Goal: Task Accomplishment & Management: Complete application form

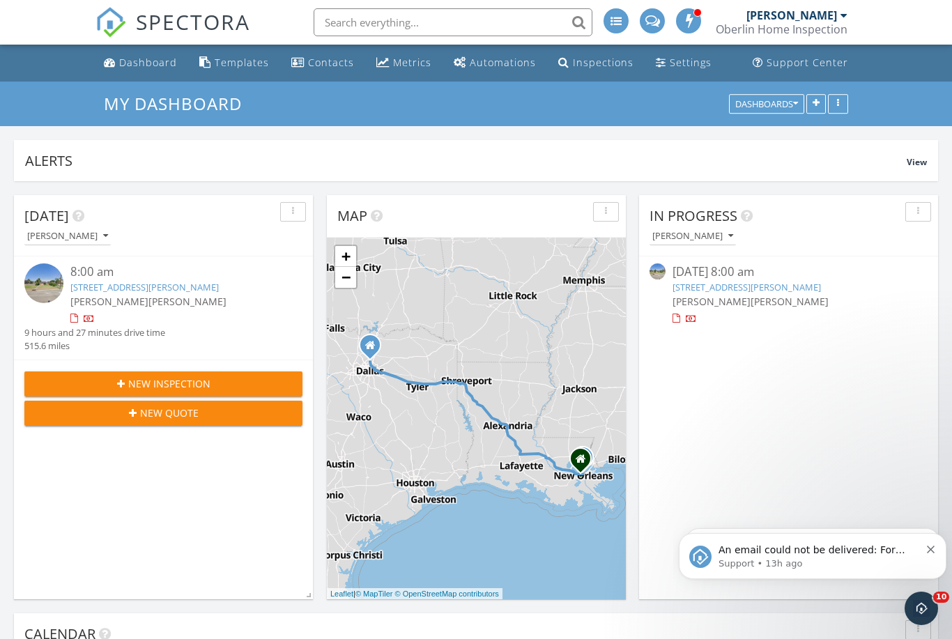
click at [191, 293] on link "4932 St Bernard Ave, New Orleans, LA 70122" at bounding box center [144, 287] width 148 height 13
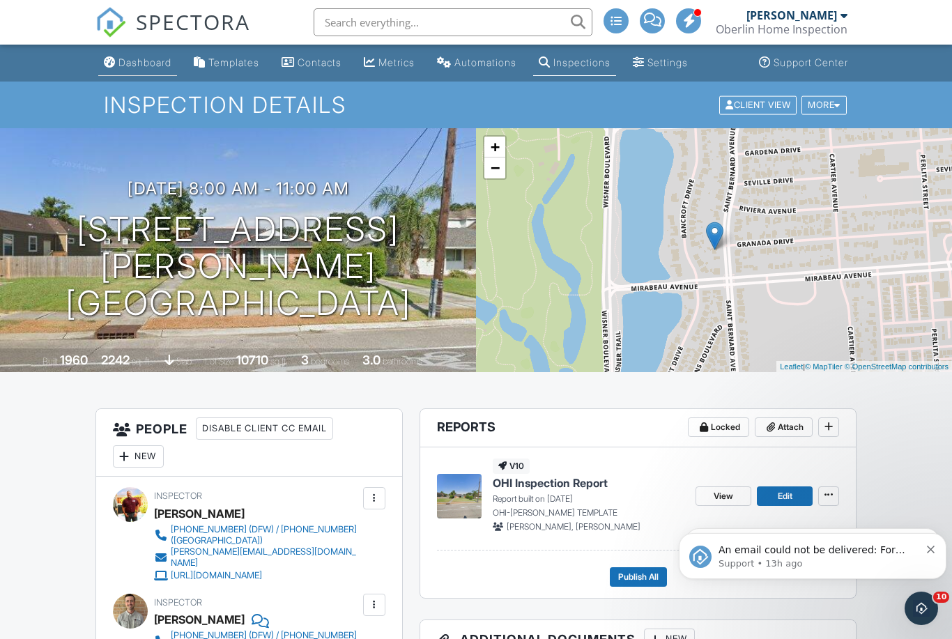
click at [159, 65] on div "Dashboard" at bounding box center [144, 62] width 53 height 12
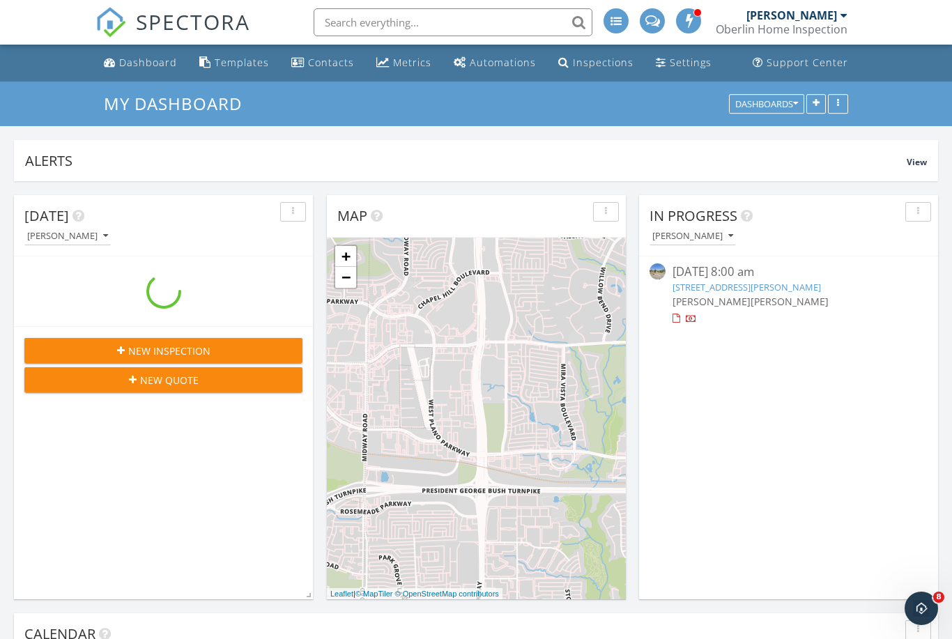
scroll to position [300, 299]
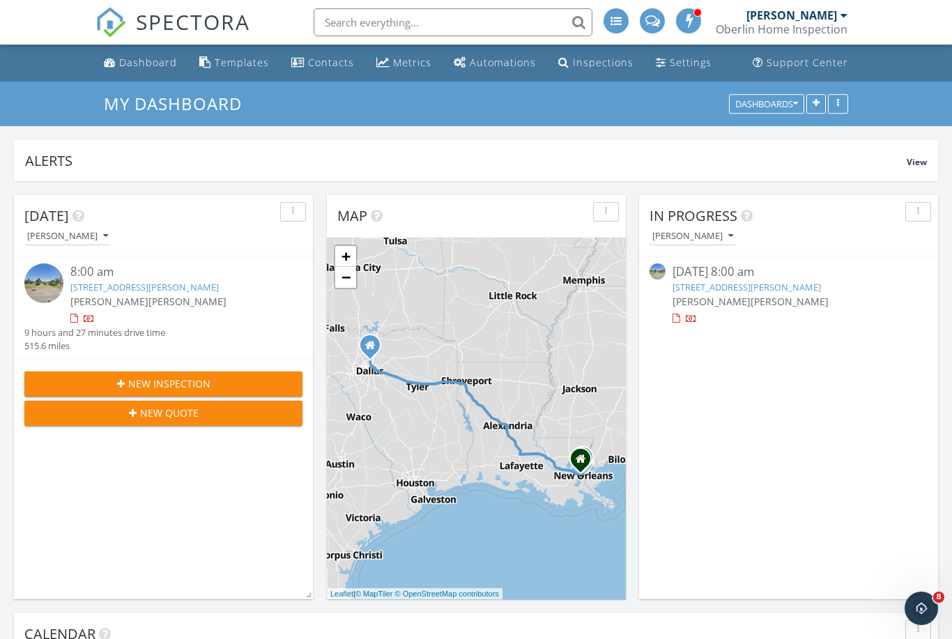
click at [219, 385] on div "New Inspection" at bounding box center [164, 383] width 256 height 15
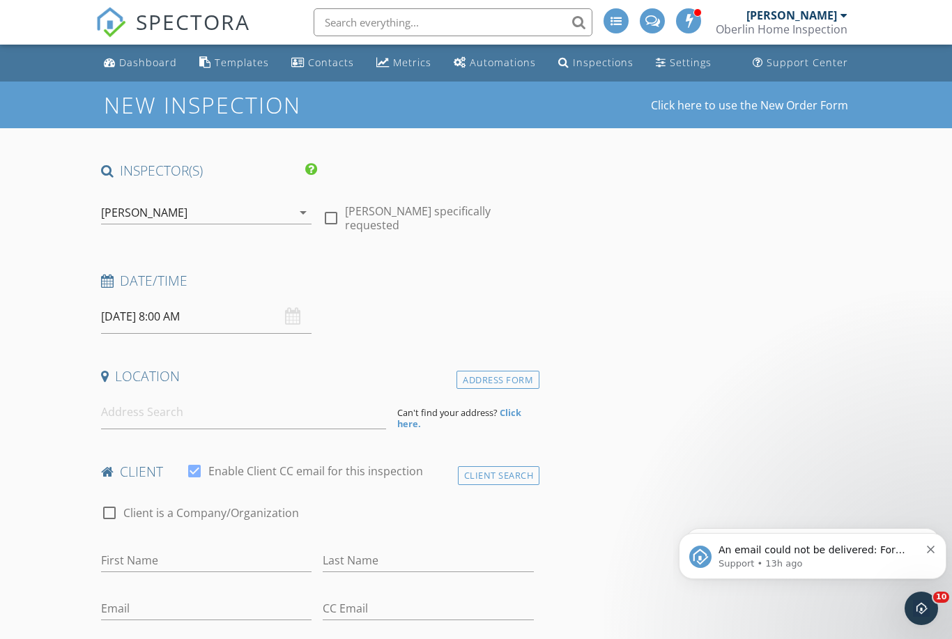
click at [234, 318] on input "09/29/2025 8:00 AM" at bounding box center [206, 317] width 211 height 34
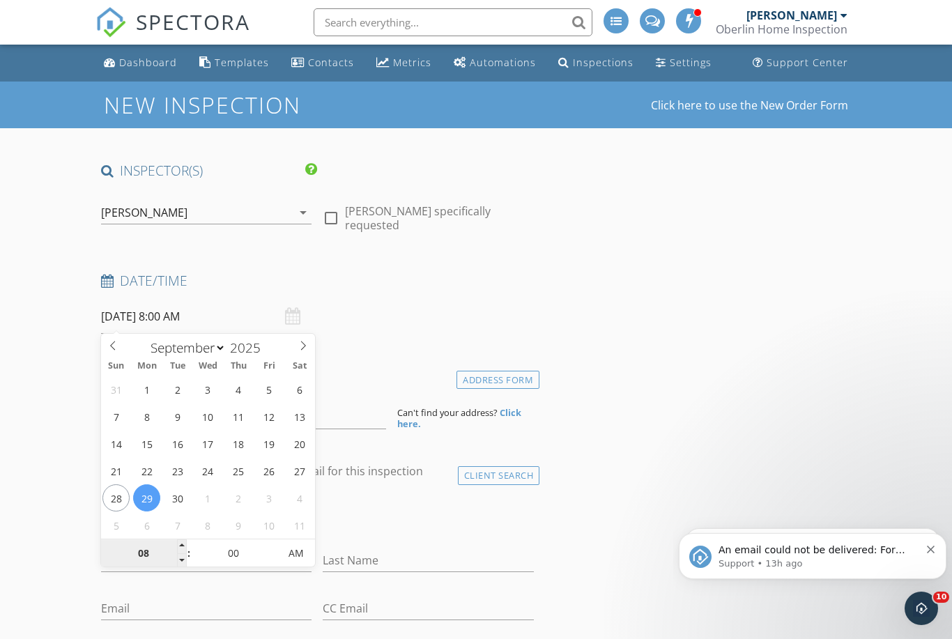
click at [164, 551] on input "08" at bounding box center [144, 554] width 86 height 28
select select "9"
type input "10/07/2025 8:00 AM"
click at [186, 541] on span at bounding box center [182, 546] width 10 height 14
type input "09"
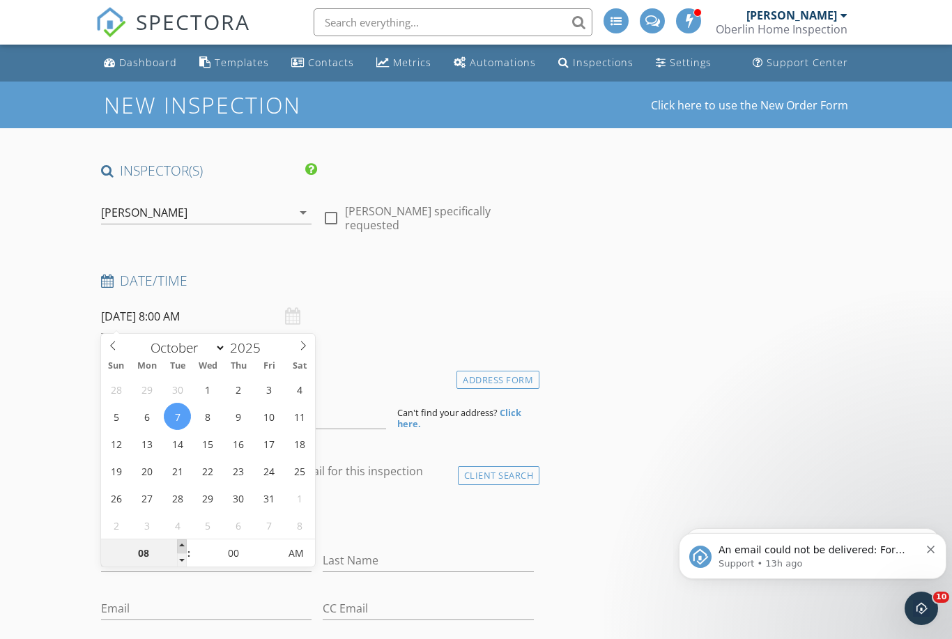
type input "10/07/2025 9:00 AM"
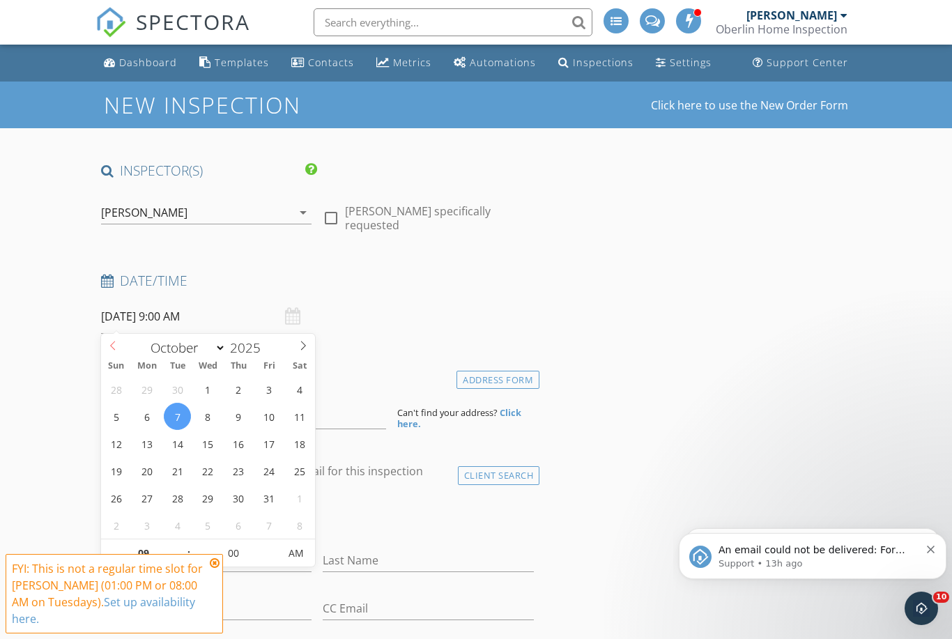
click at [120, 348] on span at bounding box center [113, 344] width 24 height 20
select select "8"
type input "09/29/2025 9:00 AM"
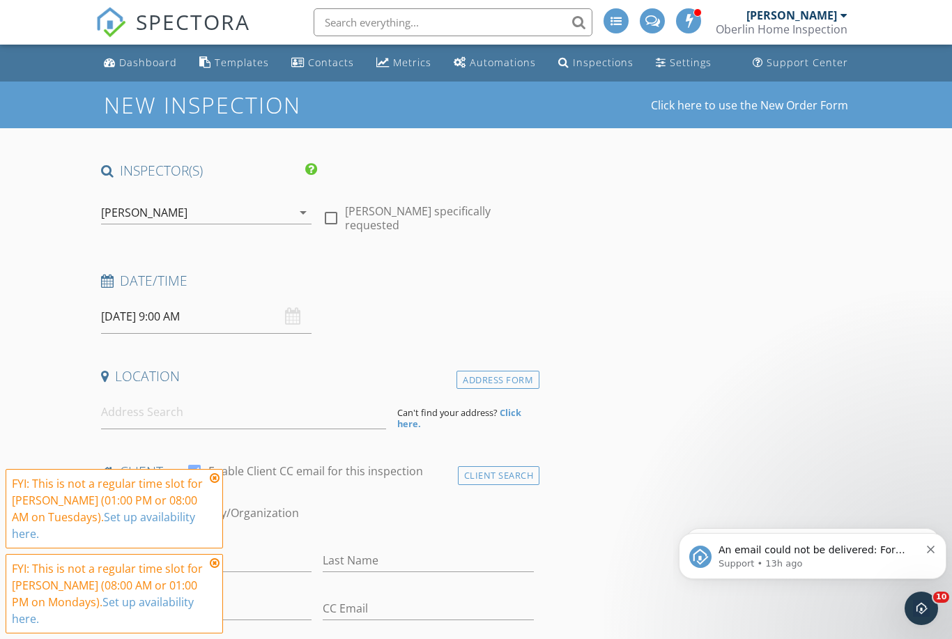
click at [216, 483] on icon at bounding box center [215, 477] width 10 height 11
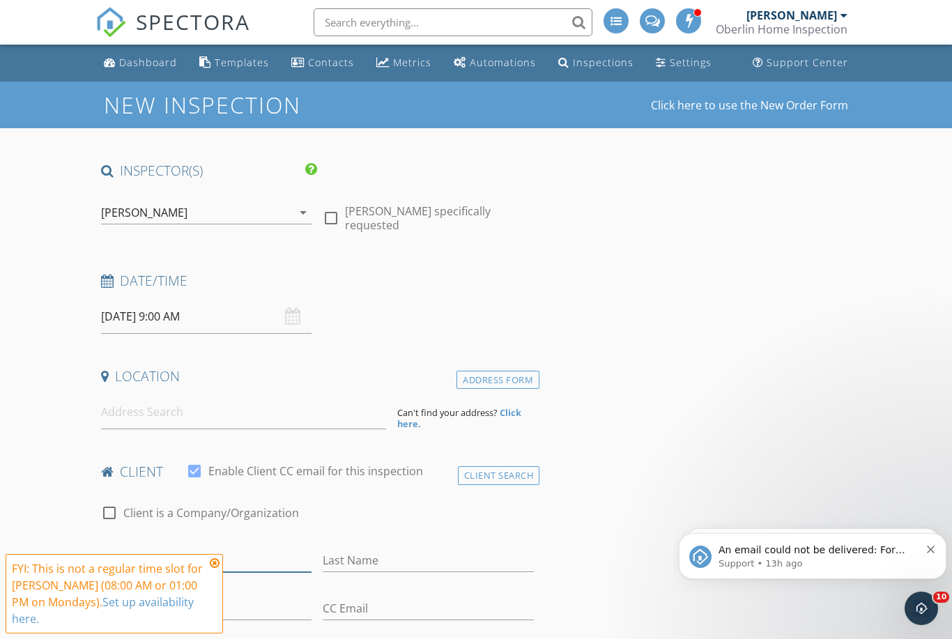
click at [215, 569] on input "First Name" at bounding box center [206, 560] width 211 height 23
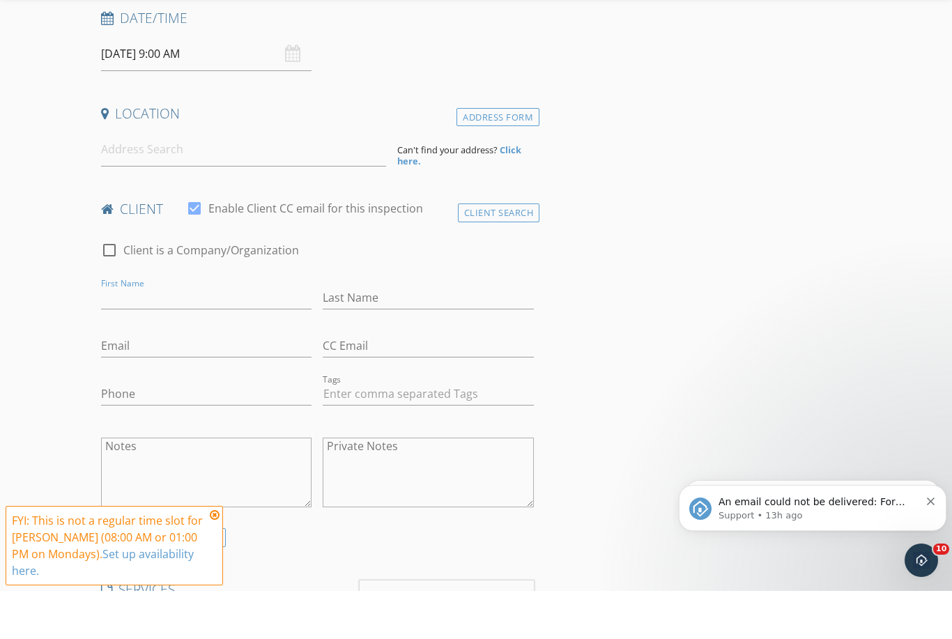
click at [216, 557] on icon at bounding box center [215, 562] width 10 height 11
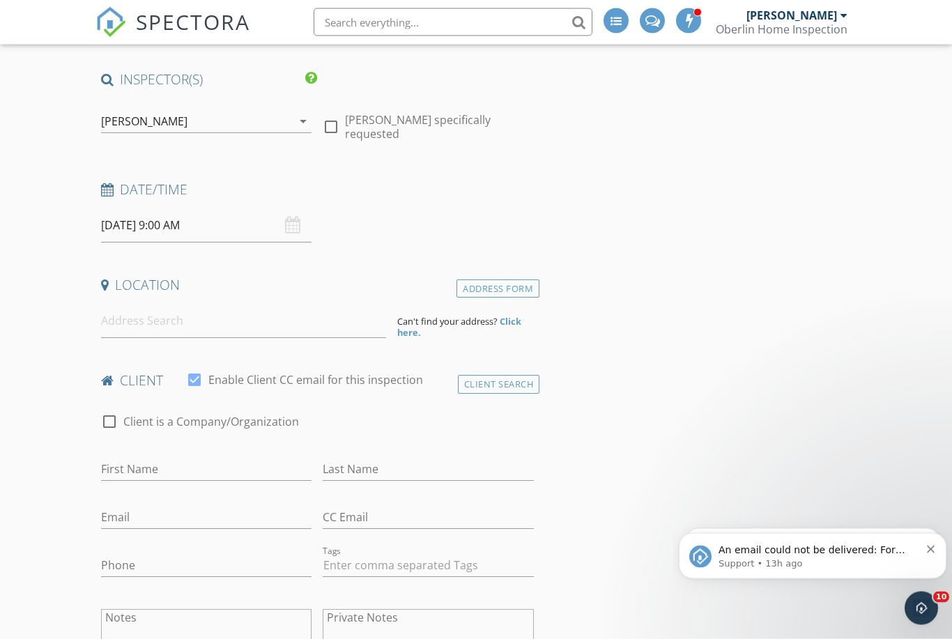
scroll to position [0, 0]
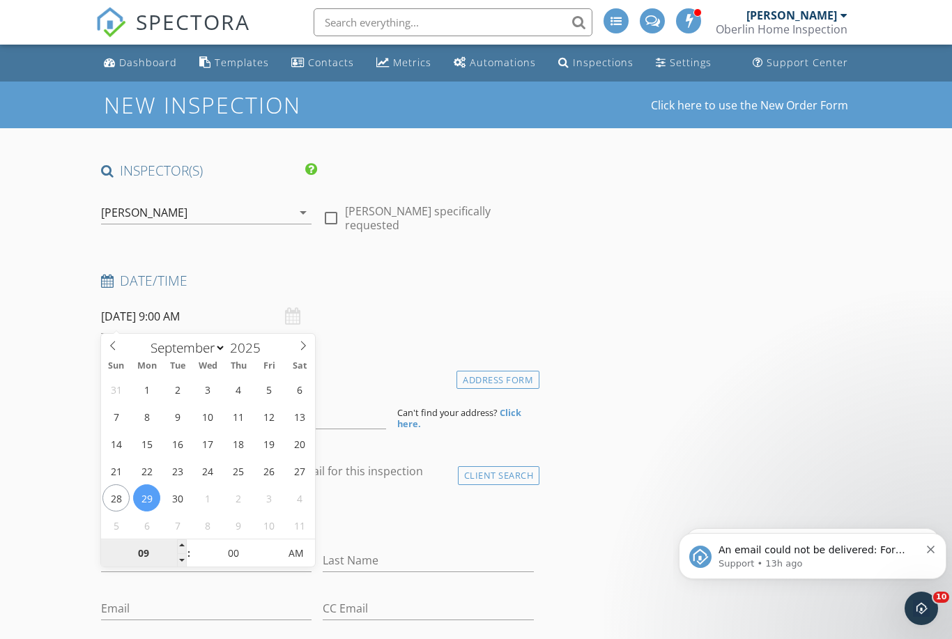
click at [148, 552] on input "09" at bounding box center [144, 554] width 86 height 28
type input "10"
type input "09/29/2025 10:00 AM"
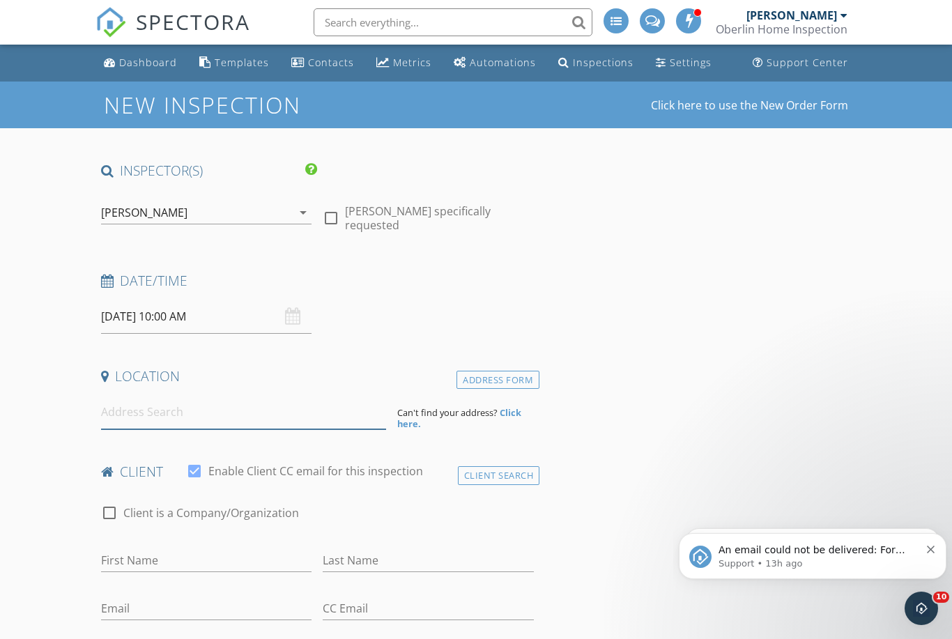
click at [252, 407] on input at bounding box center [243, 412] width 285 height 34
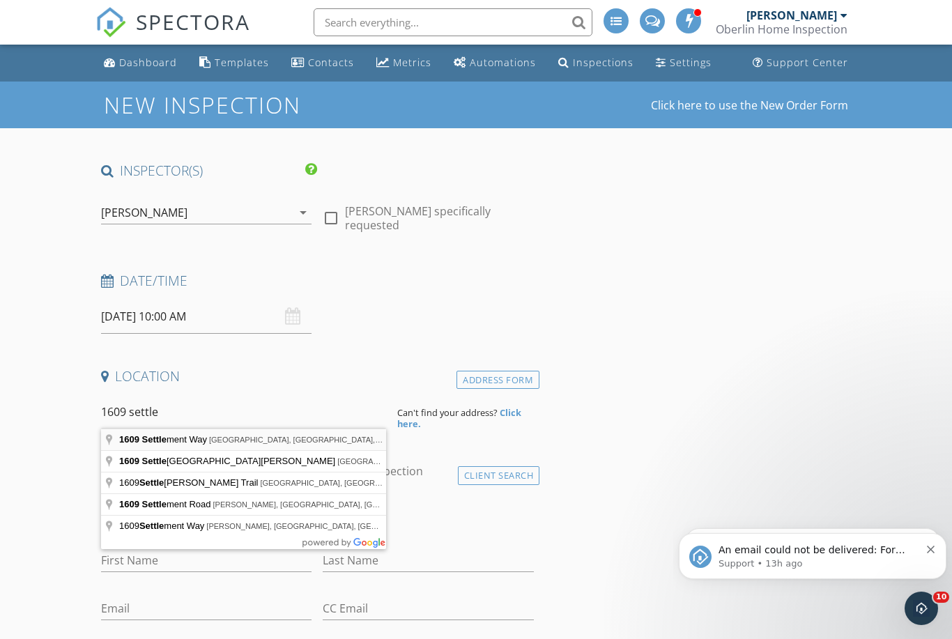
type input "1609 Settlement Way, Aubrey, TX, USA"
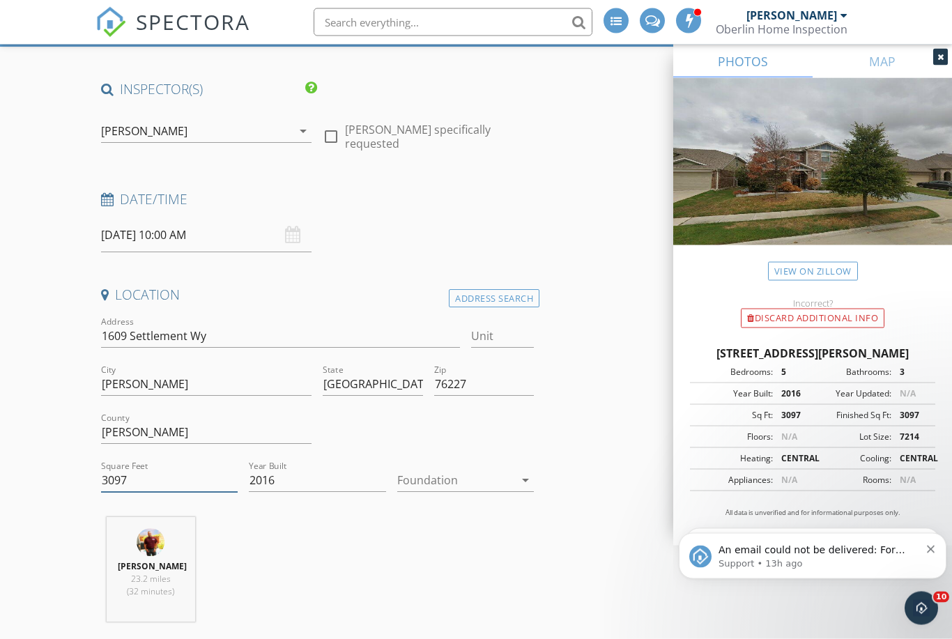
click at [158, 479] on input "3097" at bounding box center [169, 480] width 137 height 23
type input "3501"
click at [502, 489] on div at bounding box center [455, 480] width 117 height 22
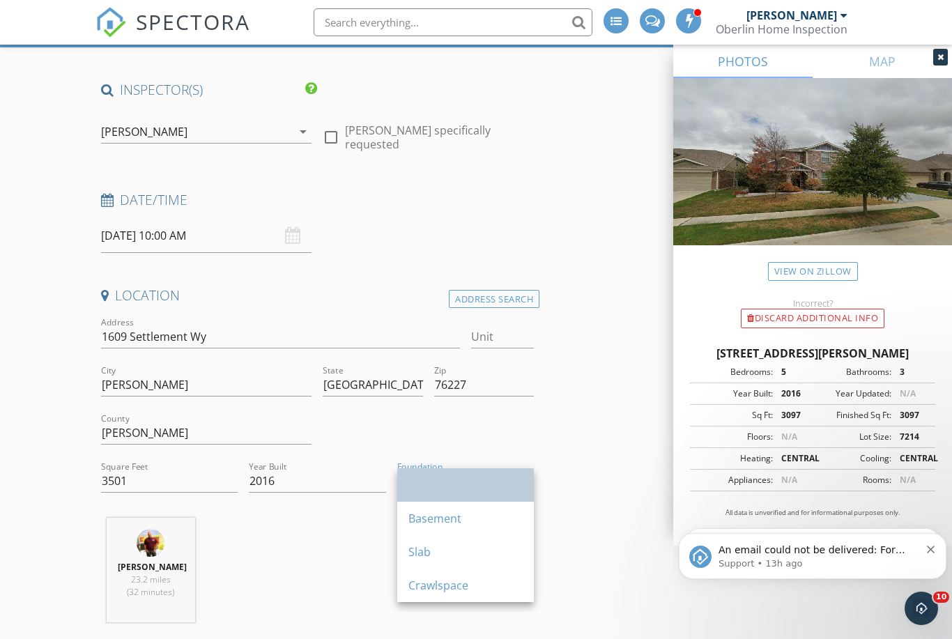
click at [519, 481] on div at bounding box center [465, 484] width 114 height 17
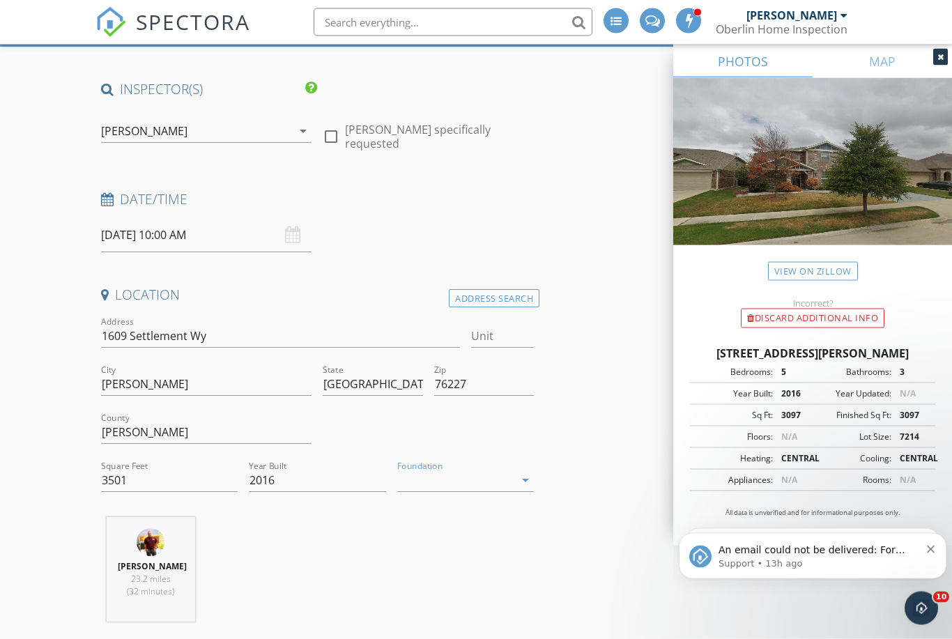
scroll to position [81, 0]
click at [527, 475] on icon "arrow_drop_down" at bounding box center [525, 480] width 17 height 17
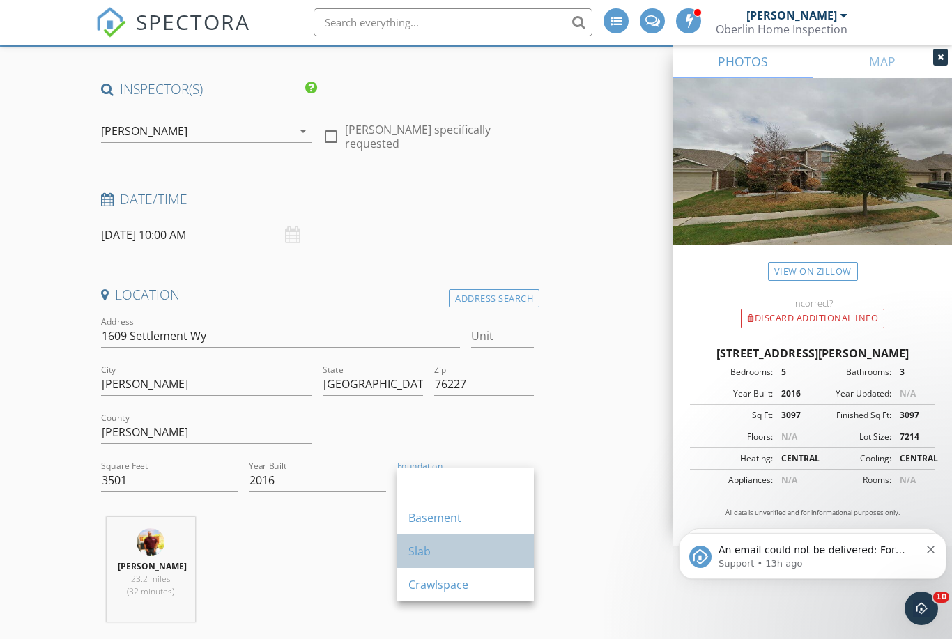
click at [463, 549] on div "Slab" at bounding box center [465, 551] width 114 height 17
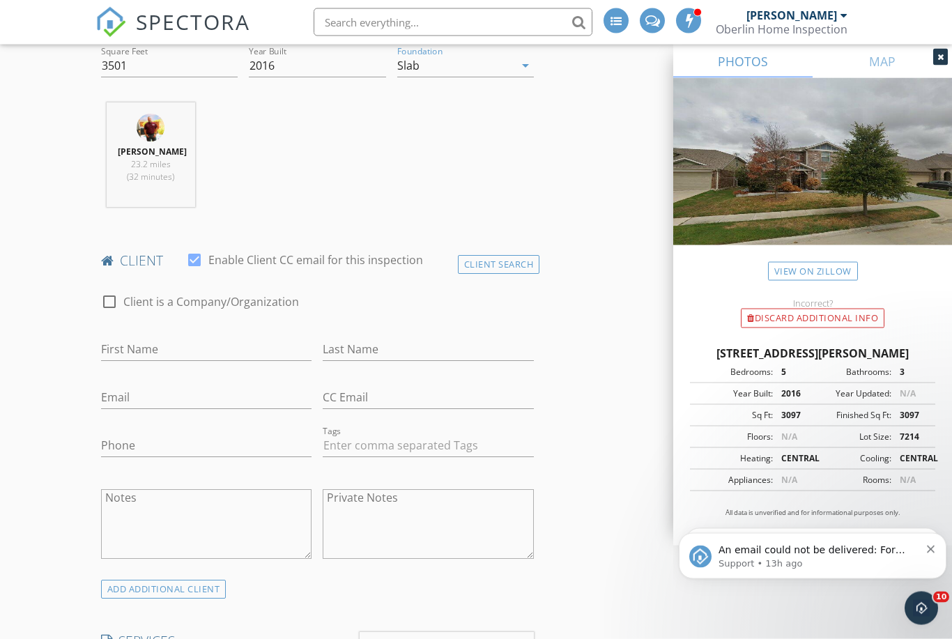
scroll to position [496, 0]
click at [254, 357] on input "First Name" at bounding box center [206, 349] width 211 height 23
type input "H"
type input "John & Sandra"
type input "Price"
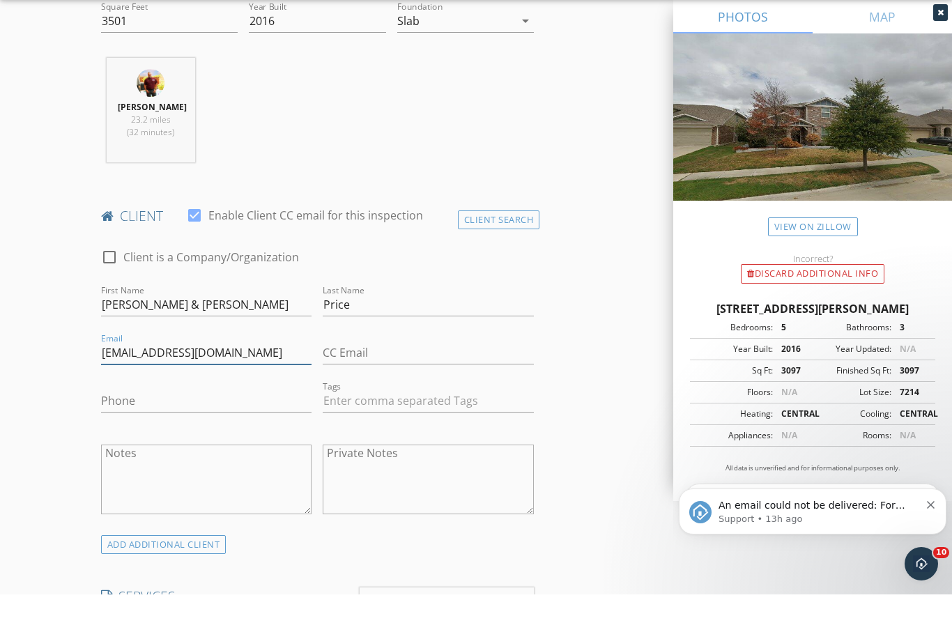
type input "jprice@lajitasgolfresort.com"
type input "jared@oberlinhomeinspection.com"
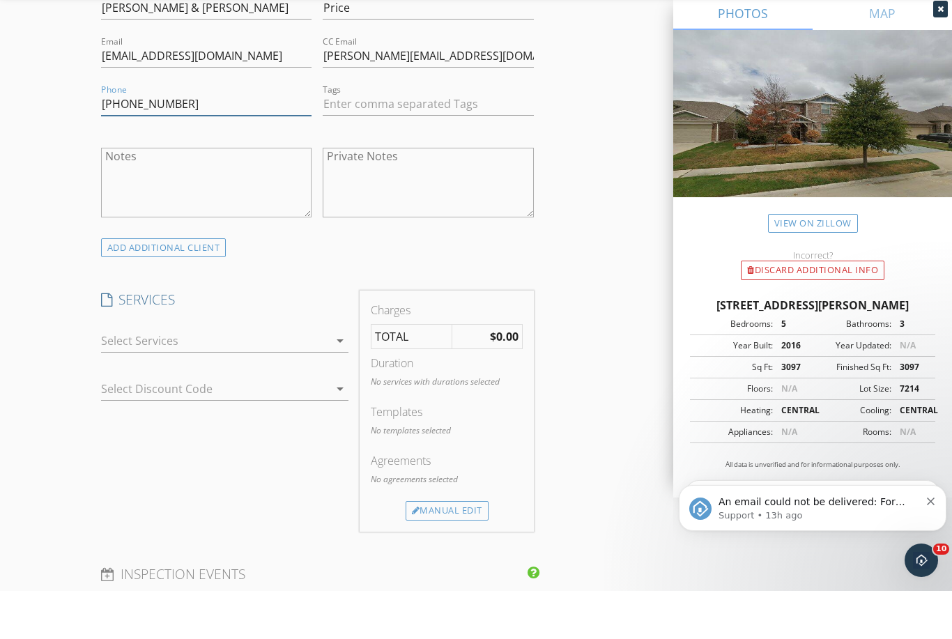
scroll to position [789, 0]
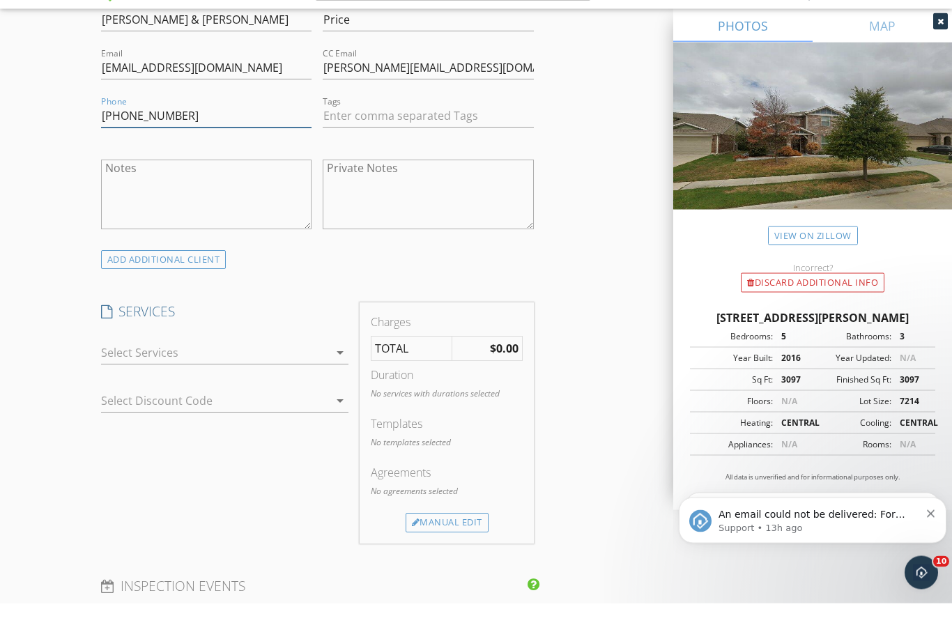
type input "432-424-5165"
click at [325, 369] on div "check_box_outline_blank Residential Inspection - Greater New Orleans check_box_…" at bounding box center [225, 391] width 248 height 45
click at [316, 378] on div at bounding box center [215, 389] width 228 height 22
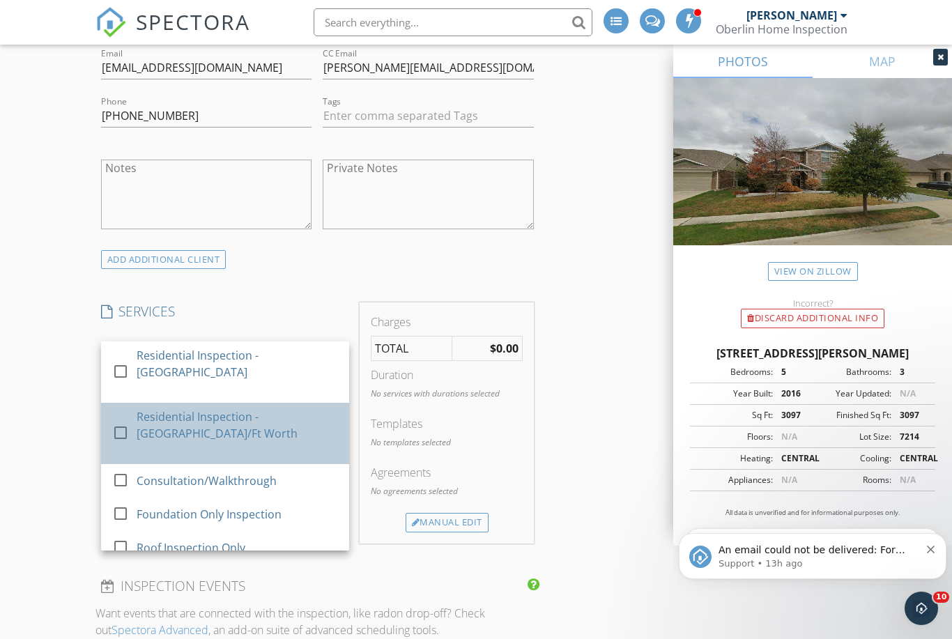
click at [260, 428] on div "Residential Inspection - Dallas/Ft Worth" at bounding box center [237, 424] width 201 height 33
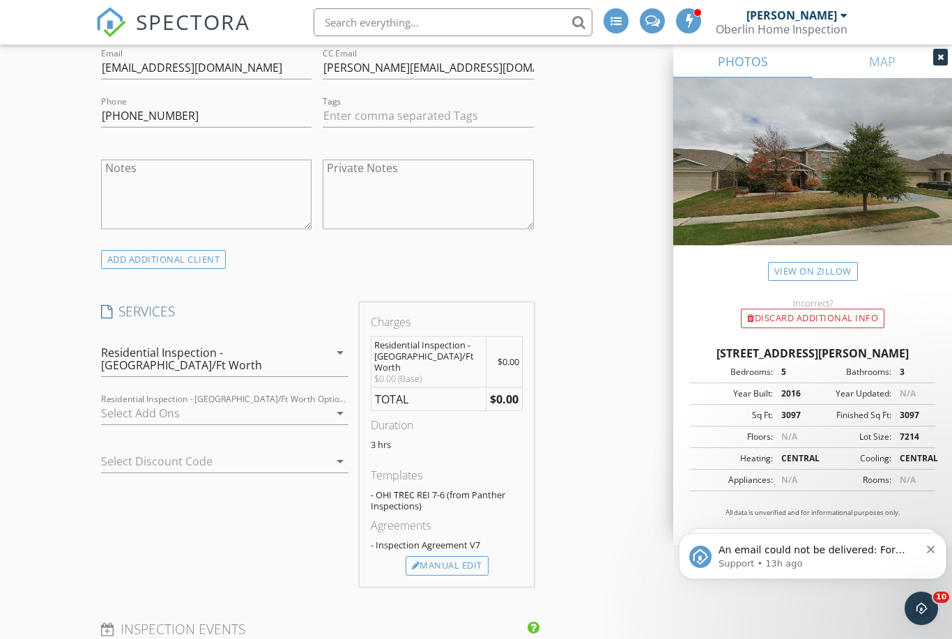
click at [336, 350] on icon "arrow_drop_down" at bounding box center [340, 352] width 17 height 17
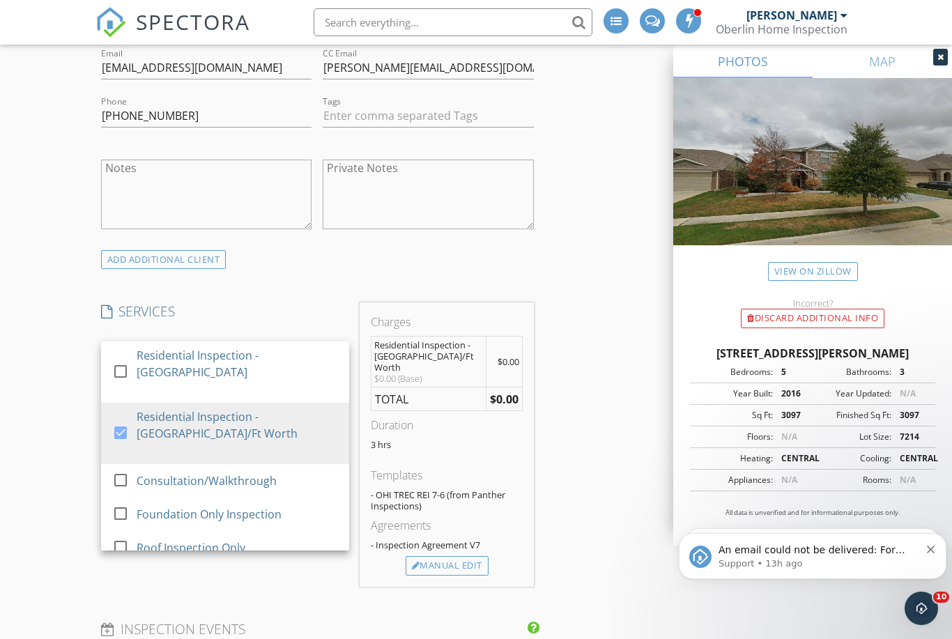
scroll to position [0, 0]
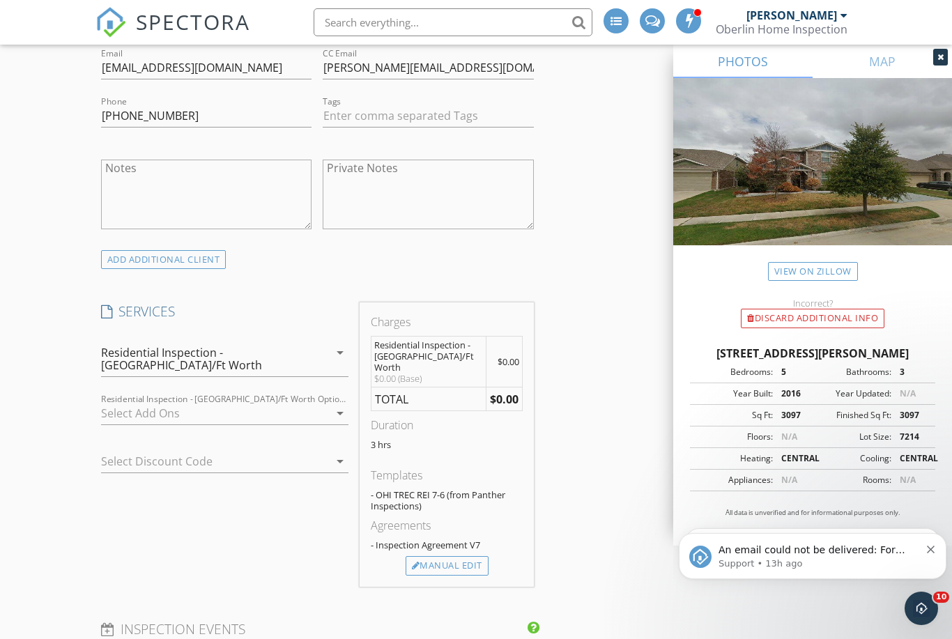
click at [323, 405] on div at bounding box center [215, 413] width 228 height 22
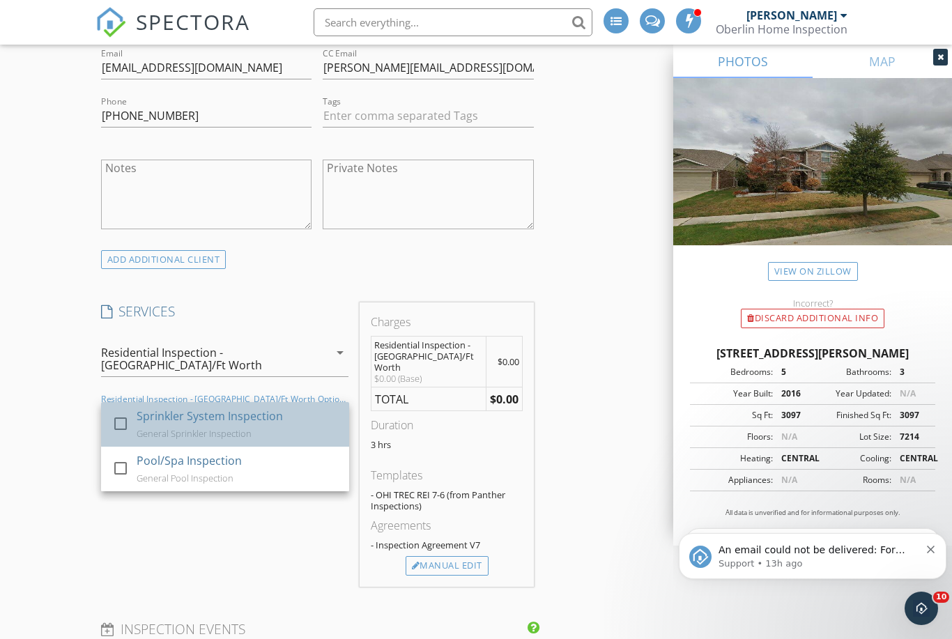
click at [270, 414] on div "Sprinkler System Inspection General Sprinkler Inspection" at bounding box center [237, 424] width 201 height 45
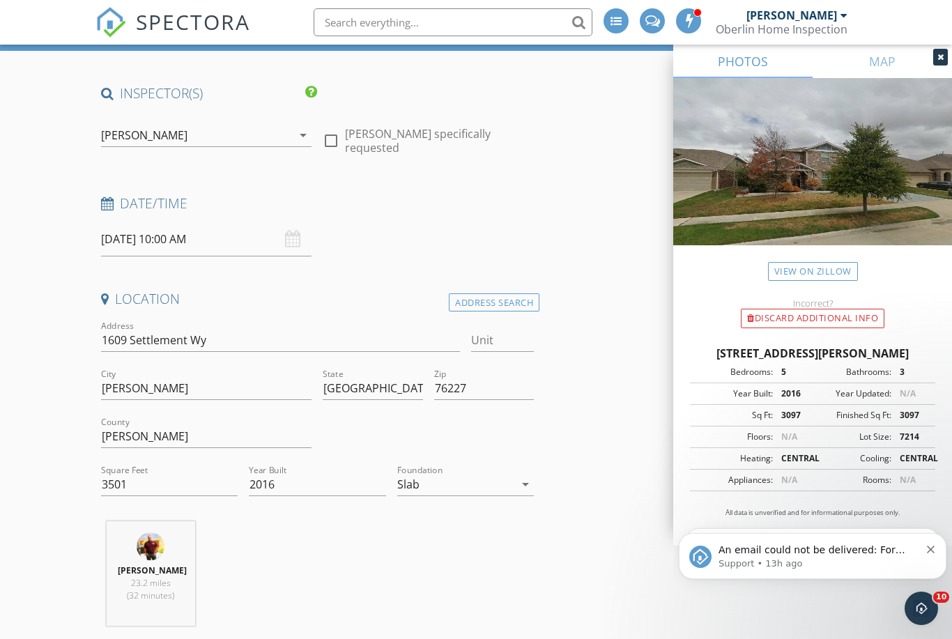
scroll to position [905, 0]
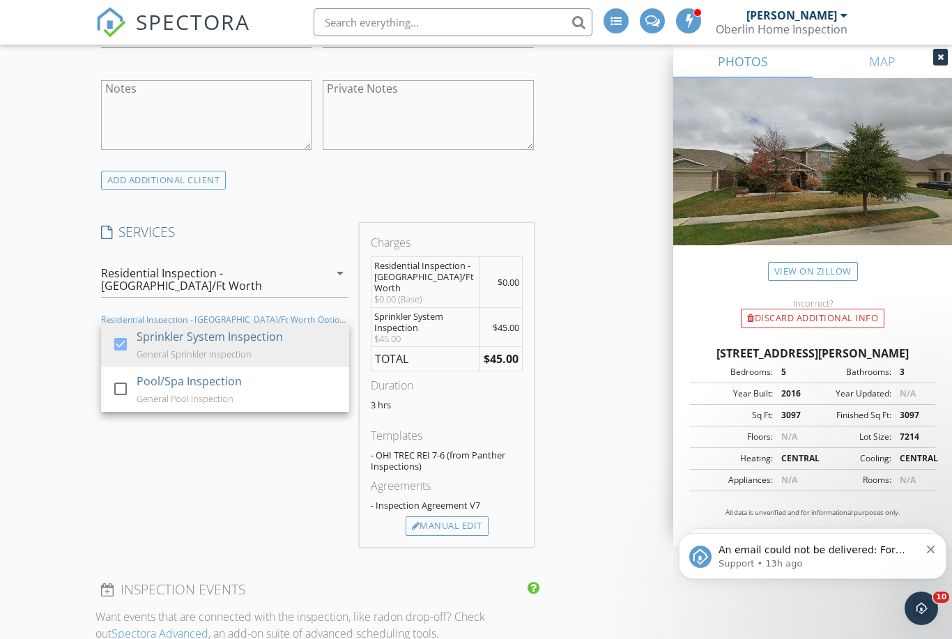
click at [589, 386] on div "INSPECTOR(S) check_box Jared Oberlin PRIMARY check_box_outline_blank Alec Lafar…" at bounding box center [475, 594] width 761 height 2674
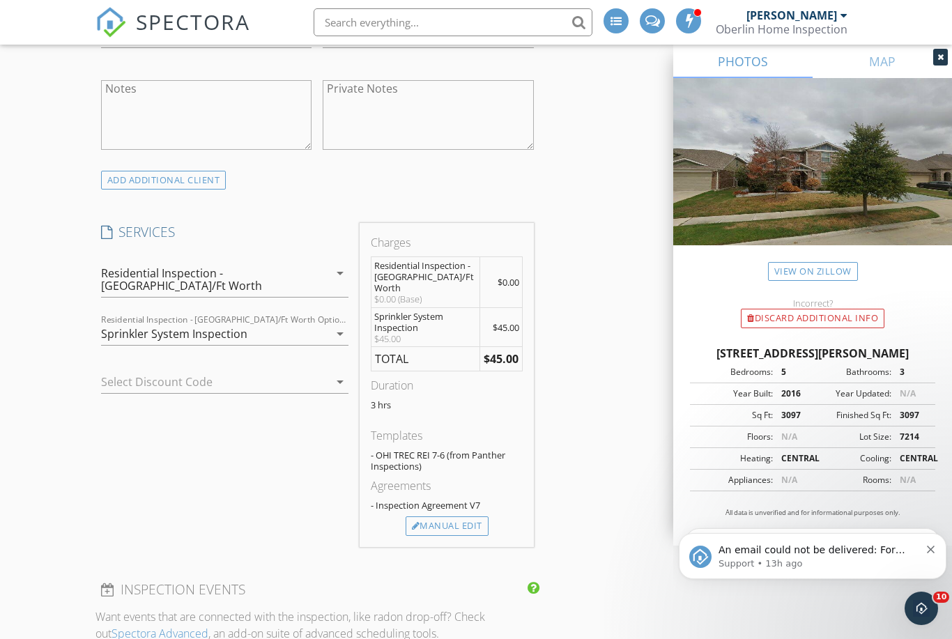
click at [333, 362] on div "Select Discount Code arrow_drop_down" at bounding box center [225, 384] width 248 height 45
click at [334, 373] on icon "arrow_drop_down" at bounding box center [340, 381] width 17 height 17
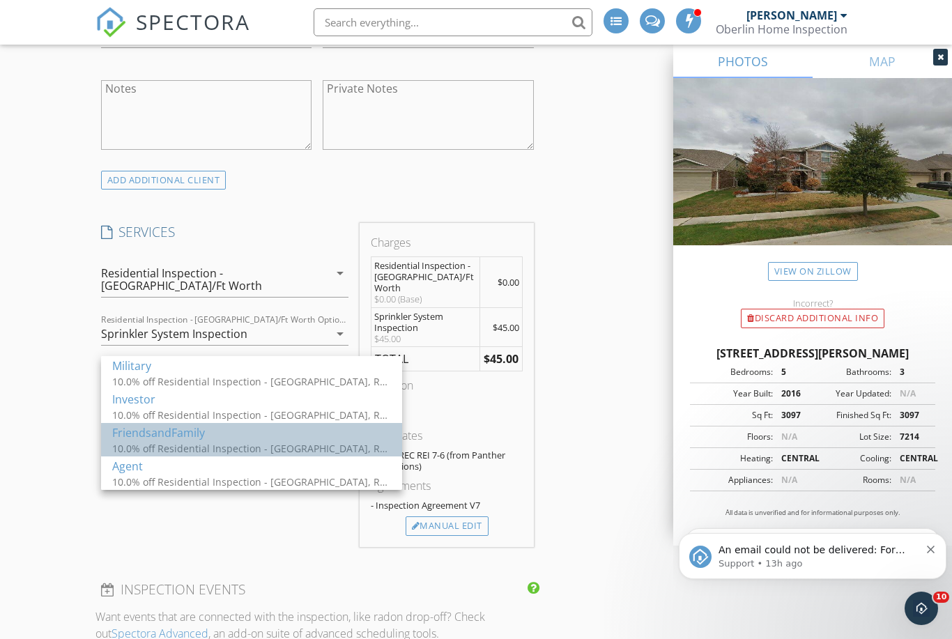
click at [196, 447] on div "10.0% off Residential Inspection - Greater New Orleans, Residential Inspection …" at bounding box center [251, 448] width 279 height 15
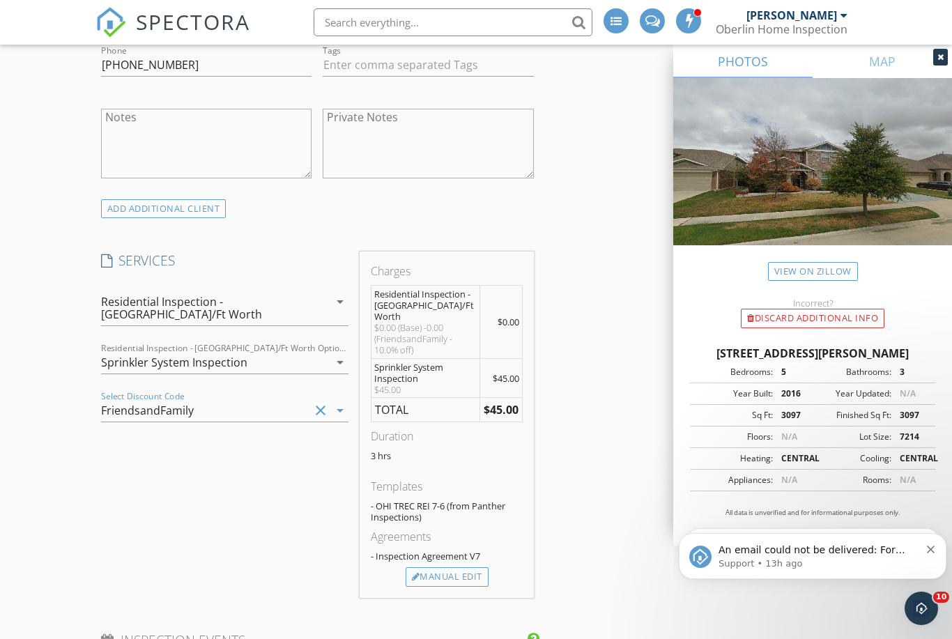
scroll to position [826, 0]
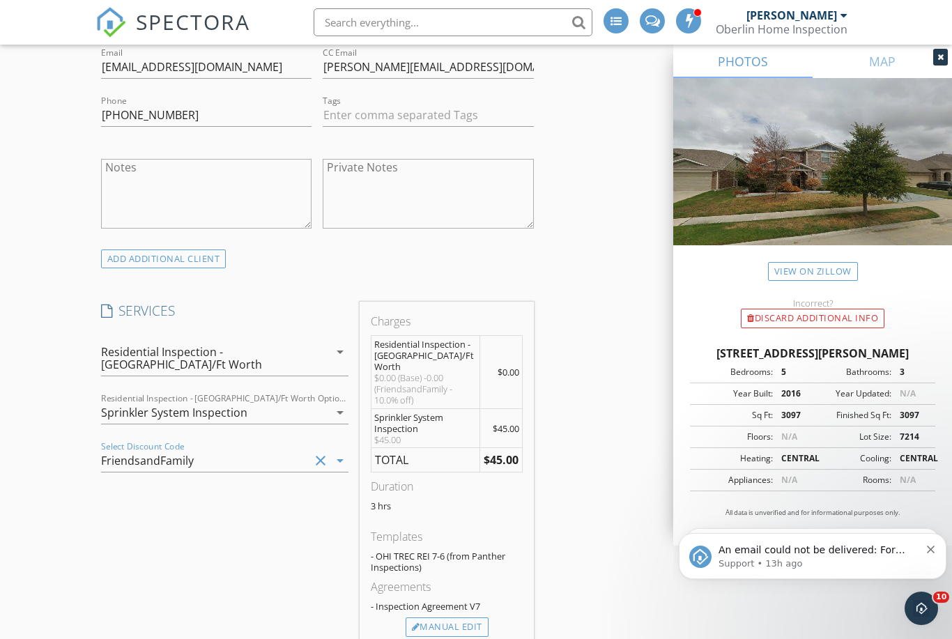
click at [325, 350] on div "Residential Inspection - Dallas/Ft Worth" at bounding box center [215, 358] width 228 height 35
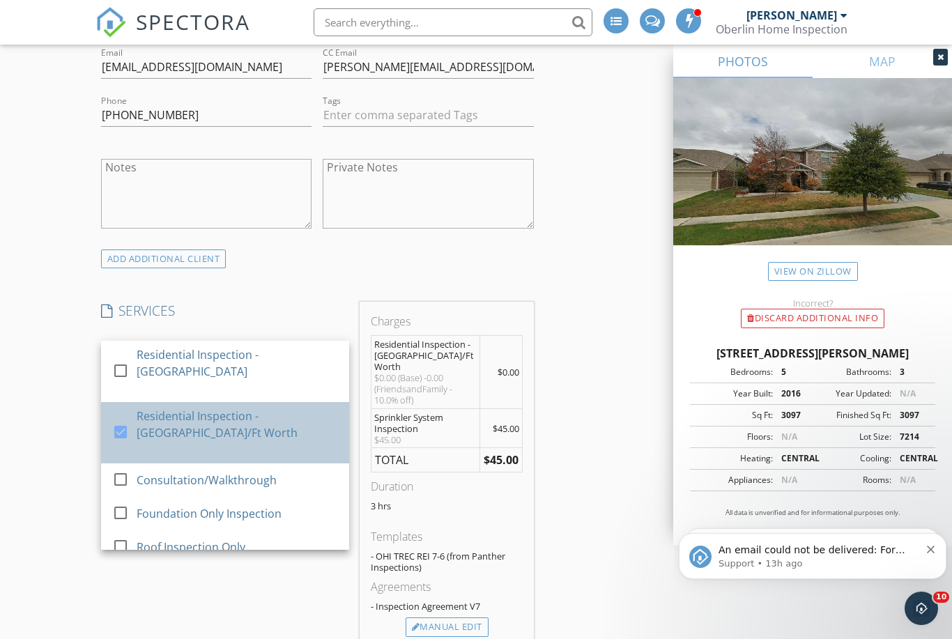
click at [234, 433] on div "Residential Inspection - Dallas/Ft Worth" at bounding box center [237, 423] width 201 height 33
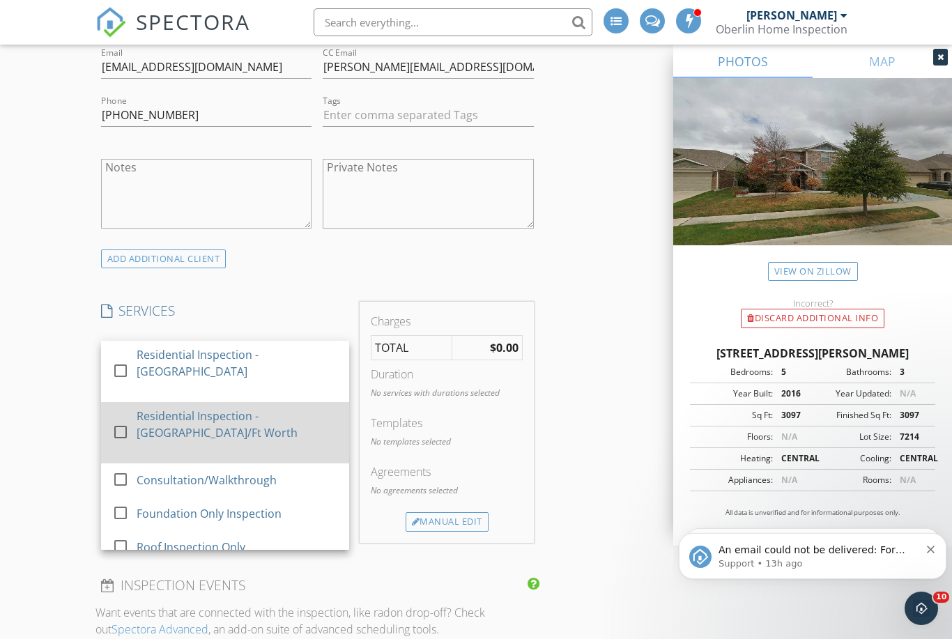
click at [227, 434] on div "Residential Inspection - Dallas/Ft Worth" at bounding box center [237, 423] width 201 height 33
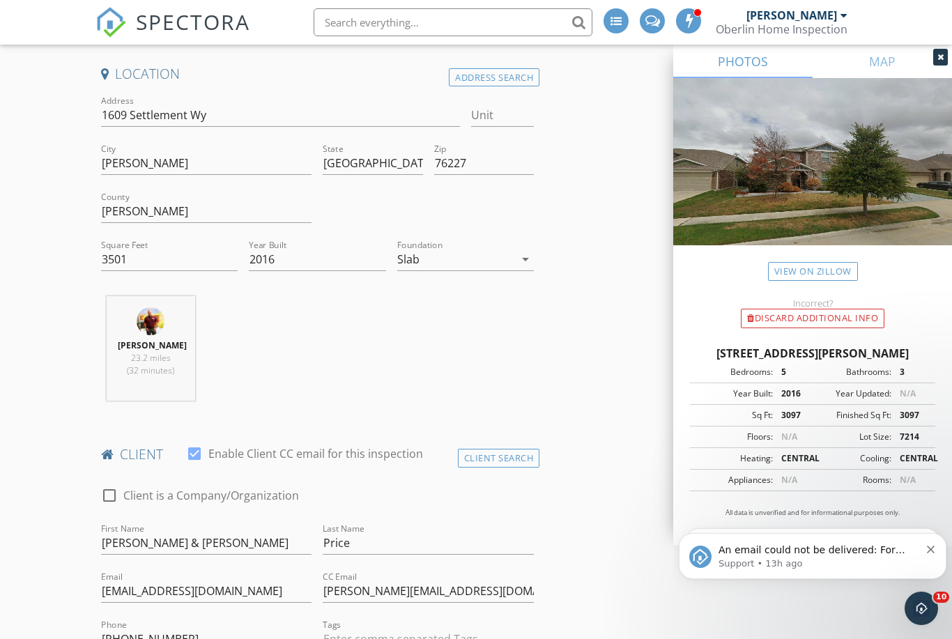
scroll to position [208, 0]
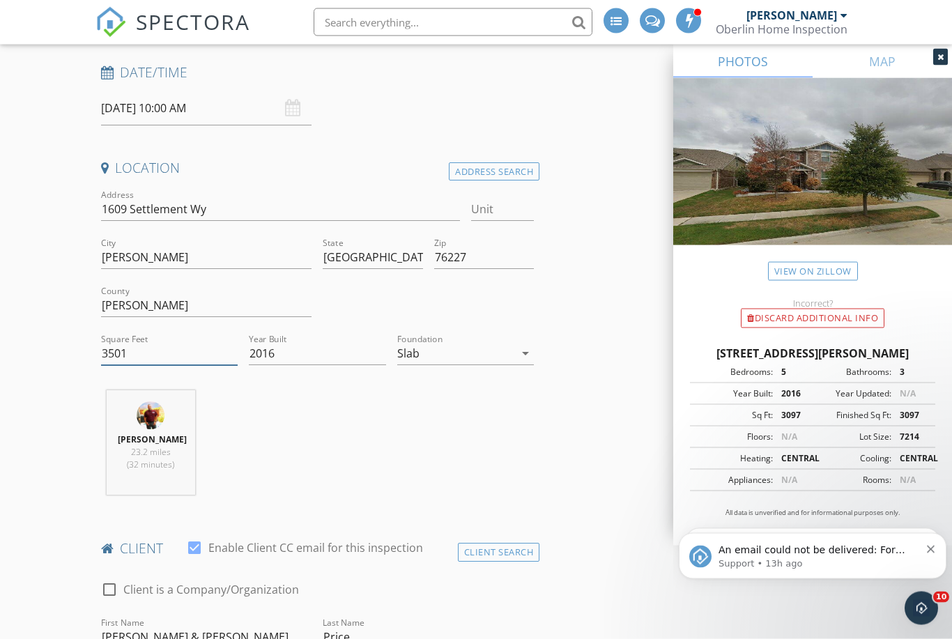
click at [228, 347] on input "3501" at bounding box center [169, 354] width 137 height 23
type input "3"
type input "3501"
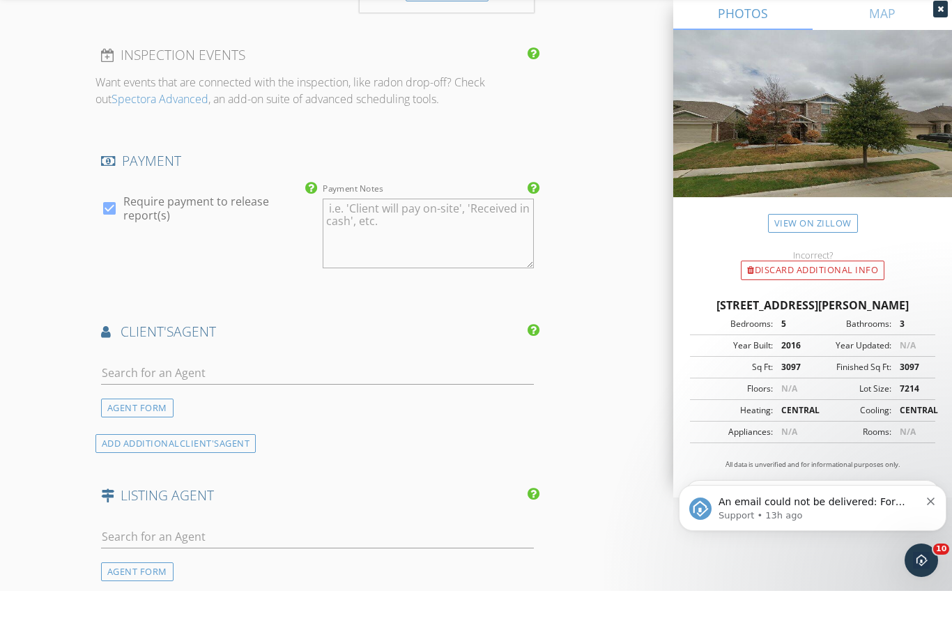
scroll to position [1407, 0]
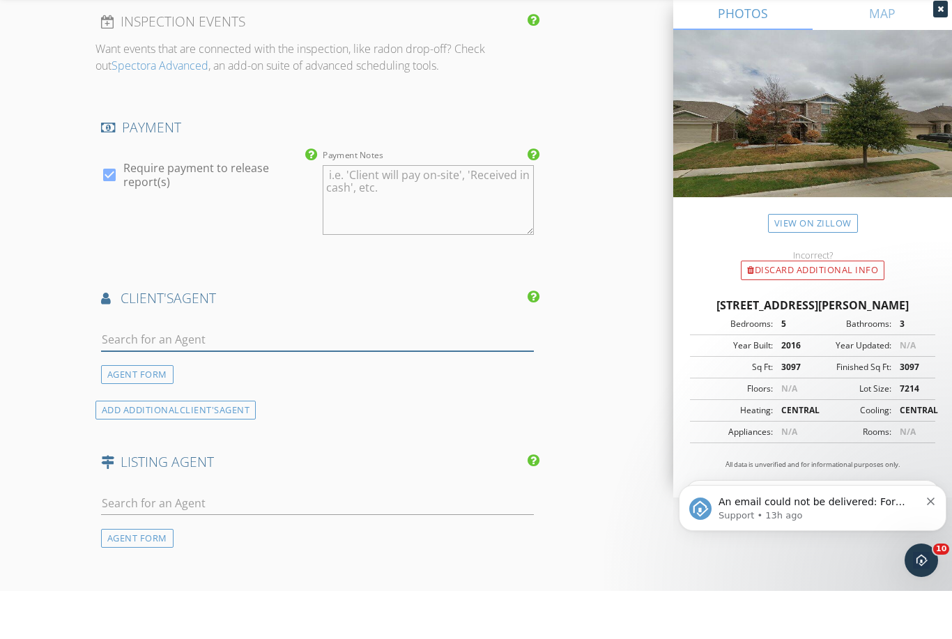
click at [375, 376] on input "text" at bounding box center [317, 387] width 433 height 23
click at [143, 413] on div "AGENT FORM" at bounding box center [137, 422] width 72 height 19
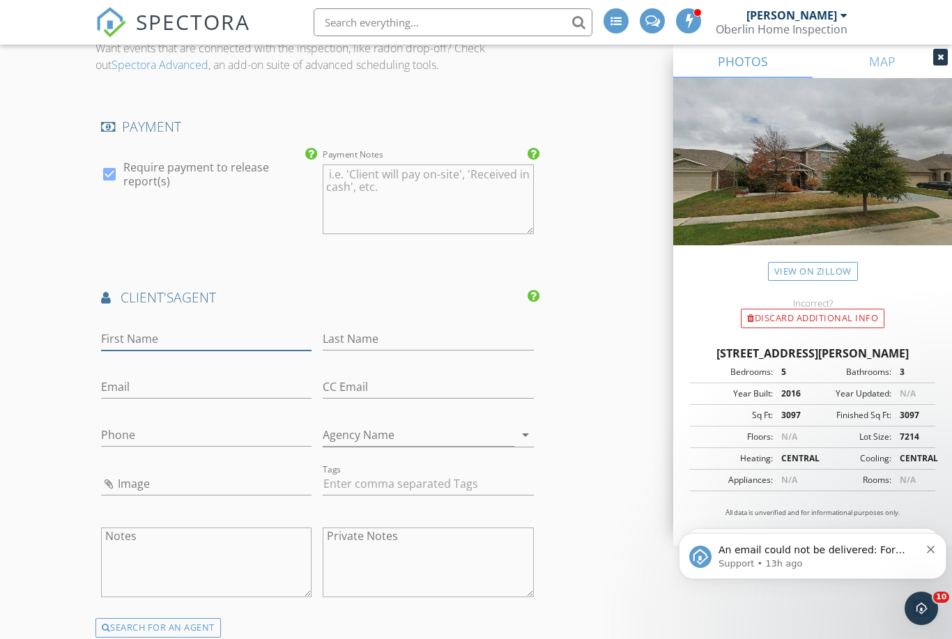
click at [215, 327] on input "First Name" at bounding box center [206, 338] width 211 height 23
type input "Shannon"
type input "Price"
type input "shannonleighprice@gmail.com"
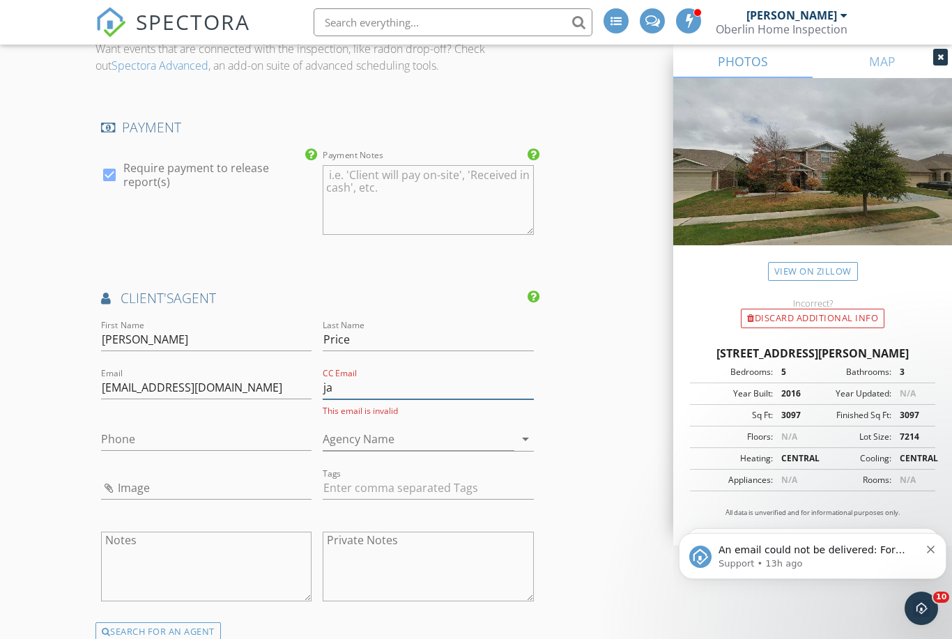
type input "j"
type input "jared@oberlinhomeinspection.com"
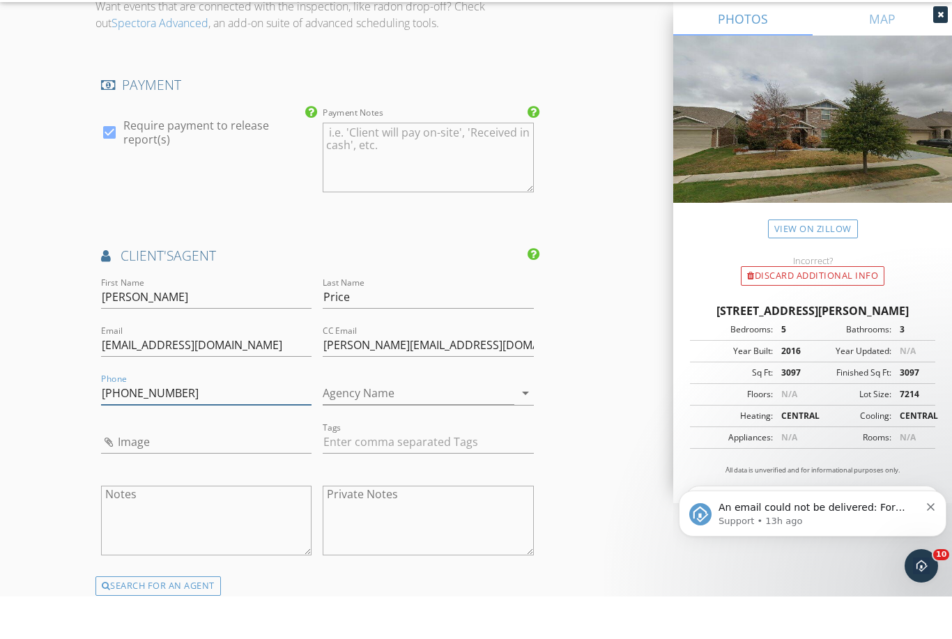
scroll to position [1478, 0]
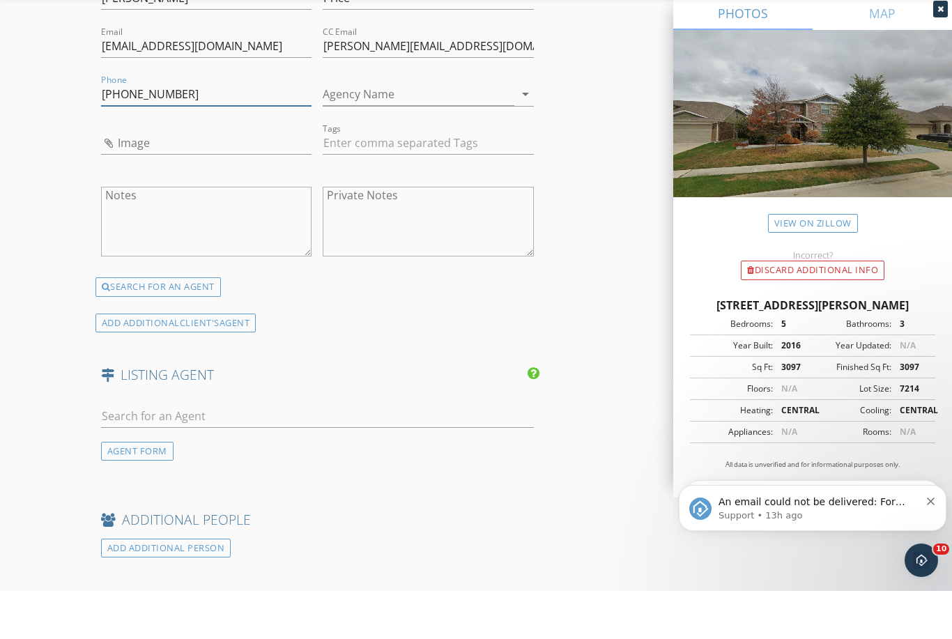
type input "310-954-7725"
click at [425, 453] on input "text" at bounding box center [317, 464] width 433 height 23
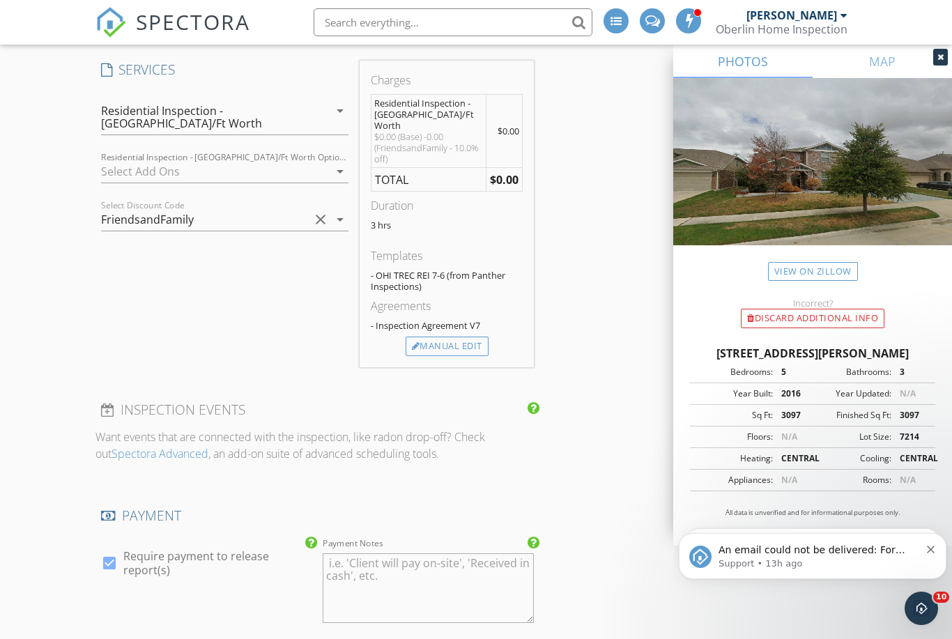
scroll to position [1852, 0]
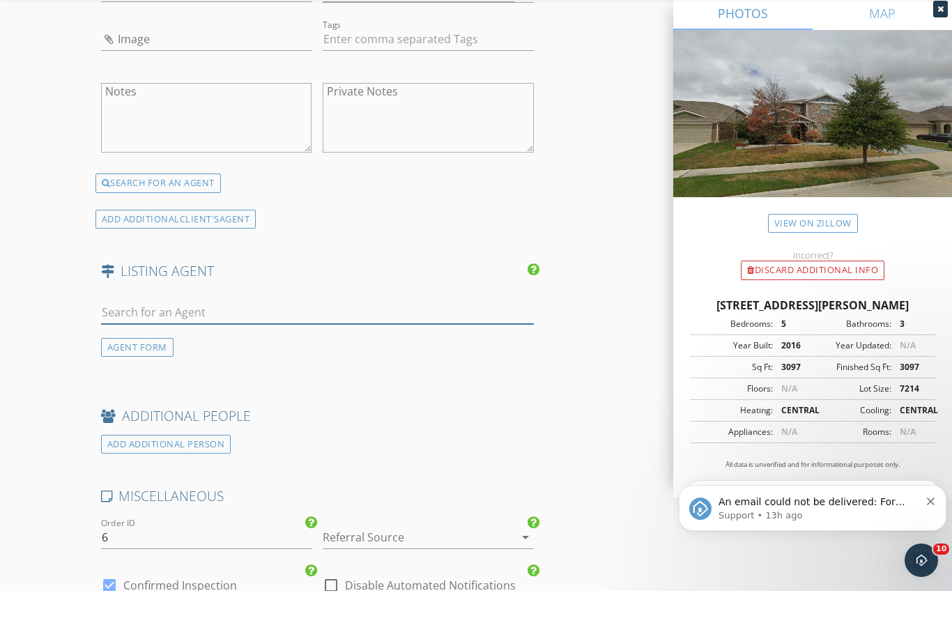
click at [242, 349] on input "text" at bounding box center [317, 360] width 433 height 23
paste input "Alexander Diego Chapa"
type input "Alexander Diego Chapa"
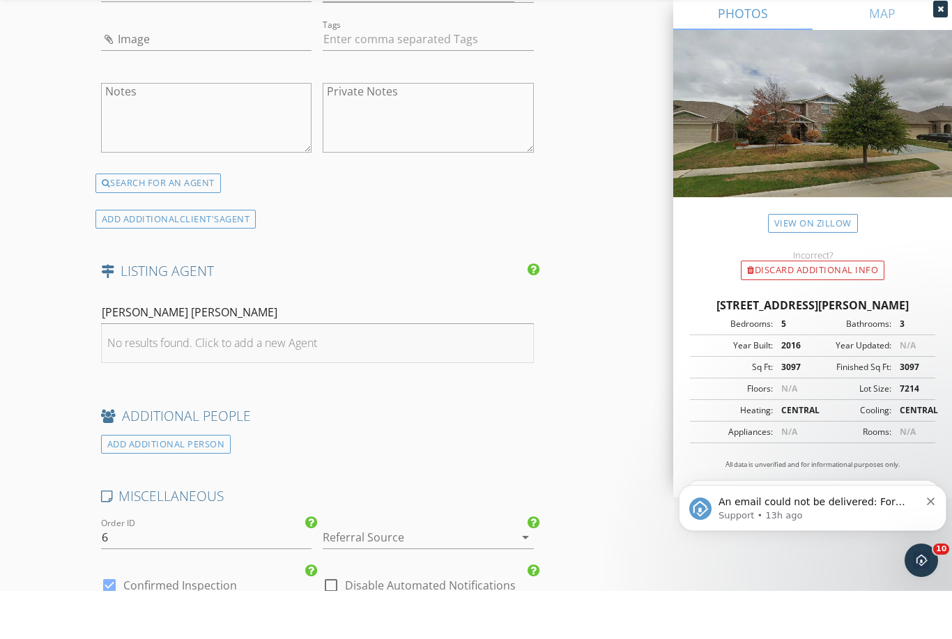
click at [275, 382] on div "No results found. Click to add a new Agent" at bounding box center [212, 390] width 210 height 17
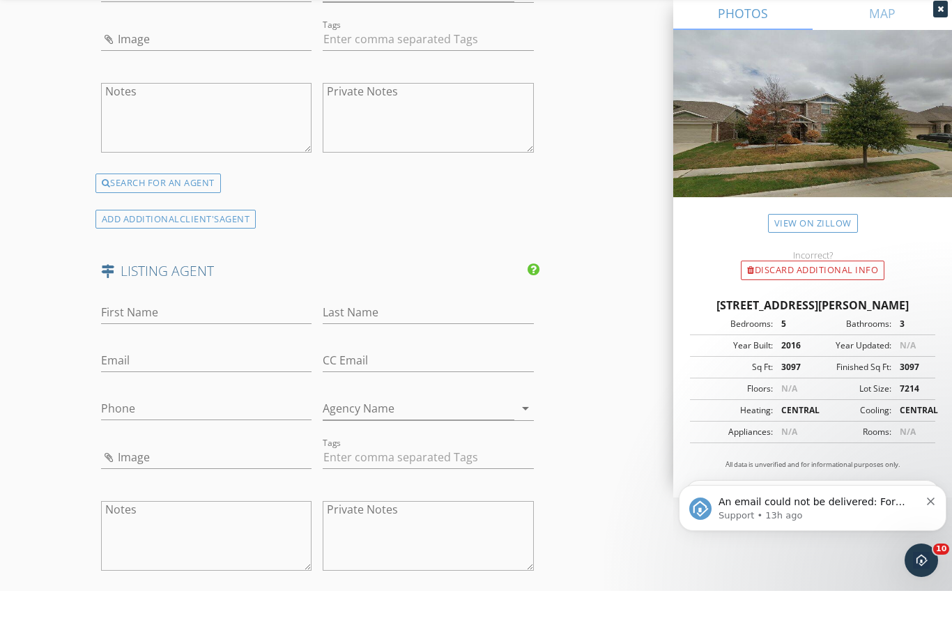
scroll to position [1901, 0]
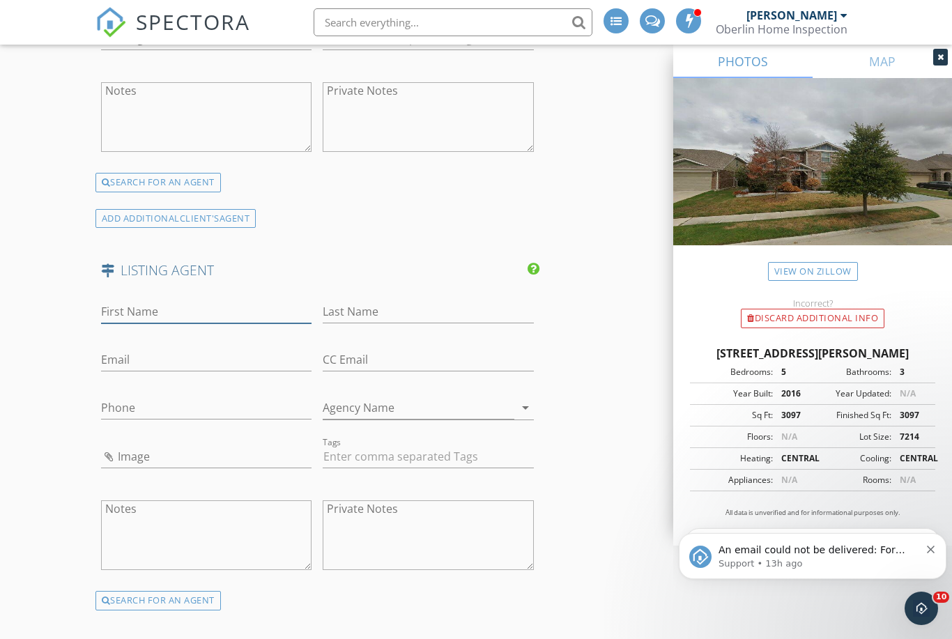
click at [187, 300] on input "First Name" at bounding box center [206, 311] width 211 height 23
click at [194, 301] on input "First Name" at bounding box center [206, 312] width 211 height 23
paste input "Alexander Diego Chapa"
click at [210, 301] on input "Alexander Diego Chapa" at bounding box center [206, 312] width 211 height 23
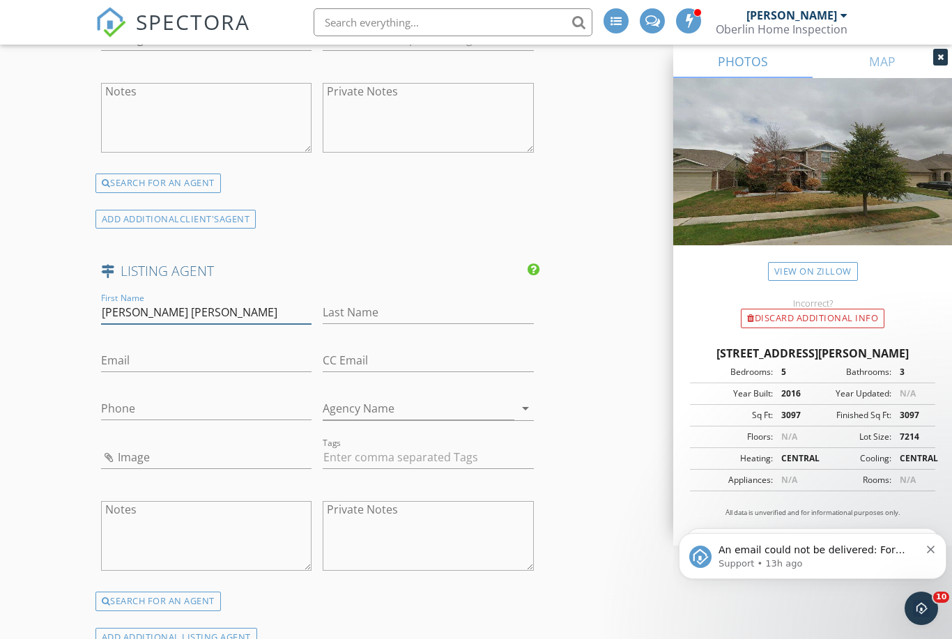
click at [205, 301] on input "Alexander Diego Chapa" at bounding box center [206, 312] width 211 height 23
type input "Alexander Diego"
click at [401, 301] on input "Last Name" at bounding box center [428, 312] width 211 height 23
click at [424, 301] on input "Last Name" at bounding box center [428, 312] width 211 height 23
paste input "Chapa"
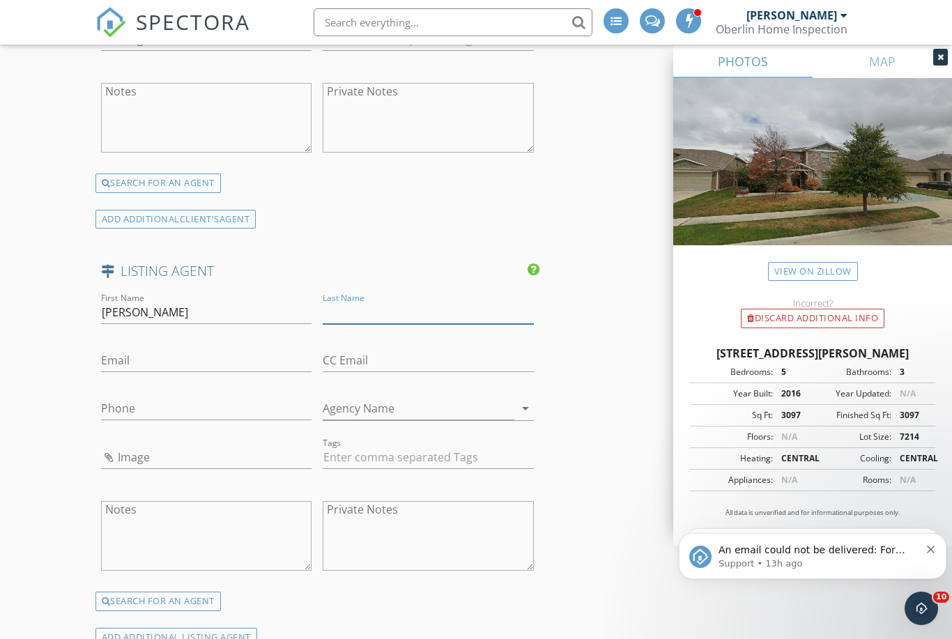
type input "Chapa"
